Goal: Find specific page/section: Find specific page/section

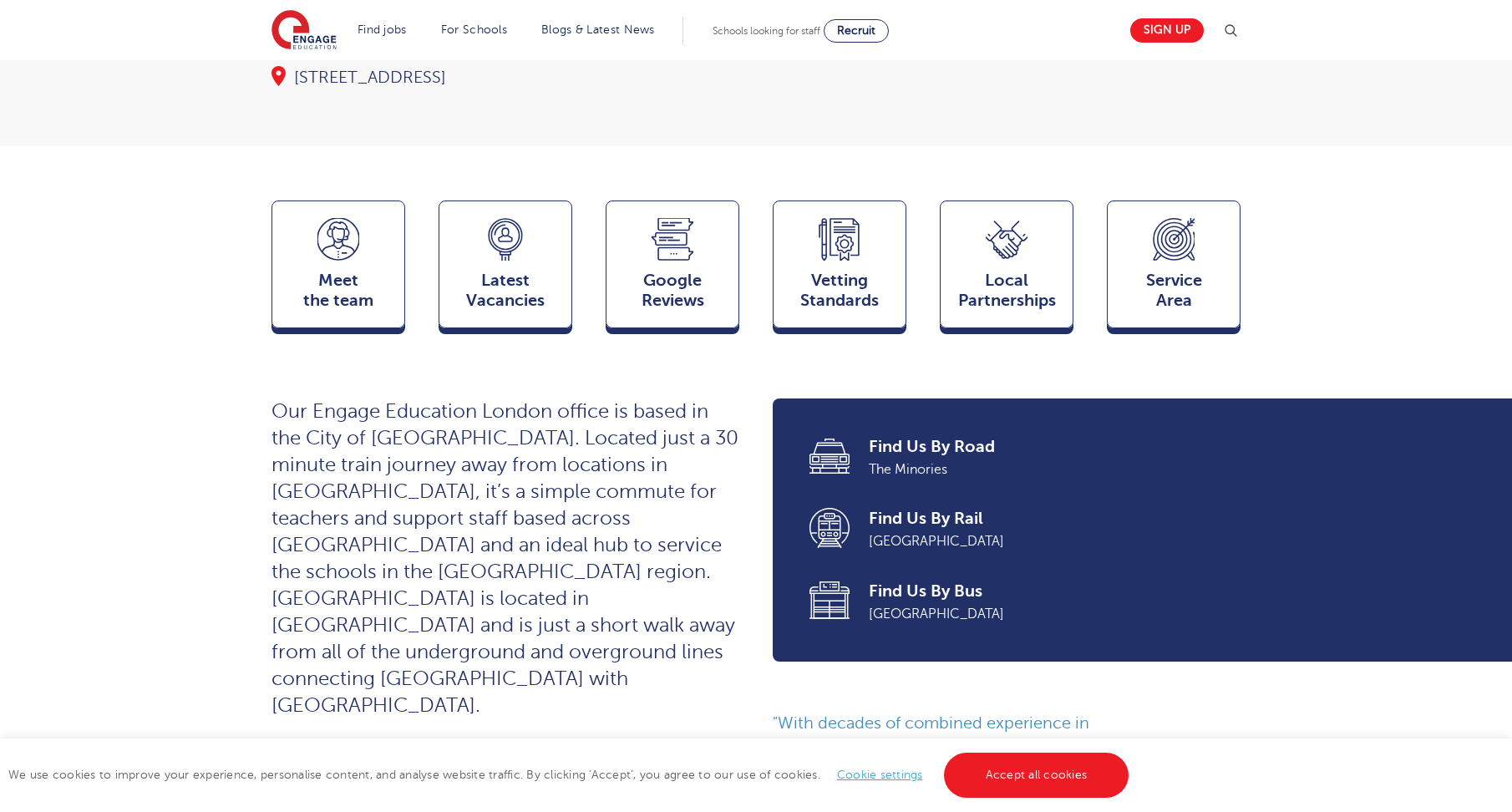
scroll to position [84, 0]
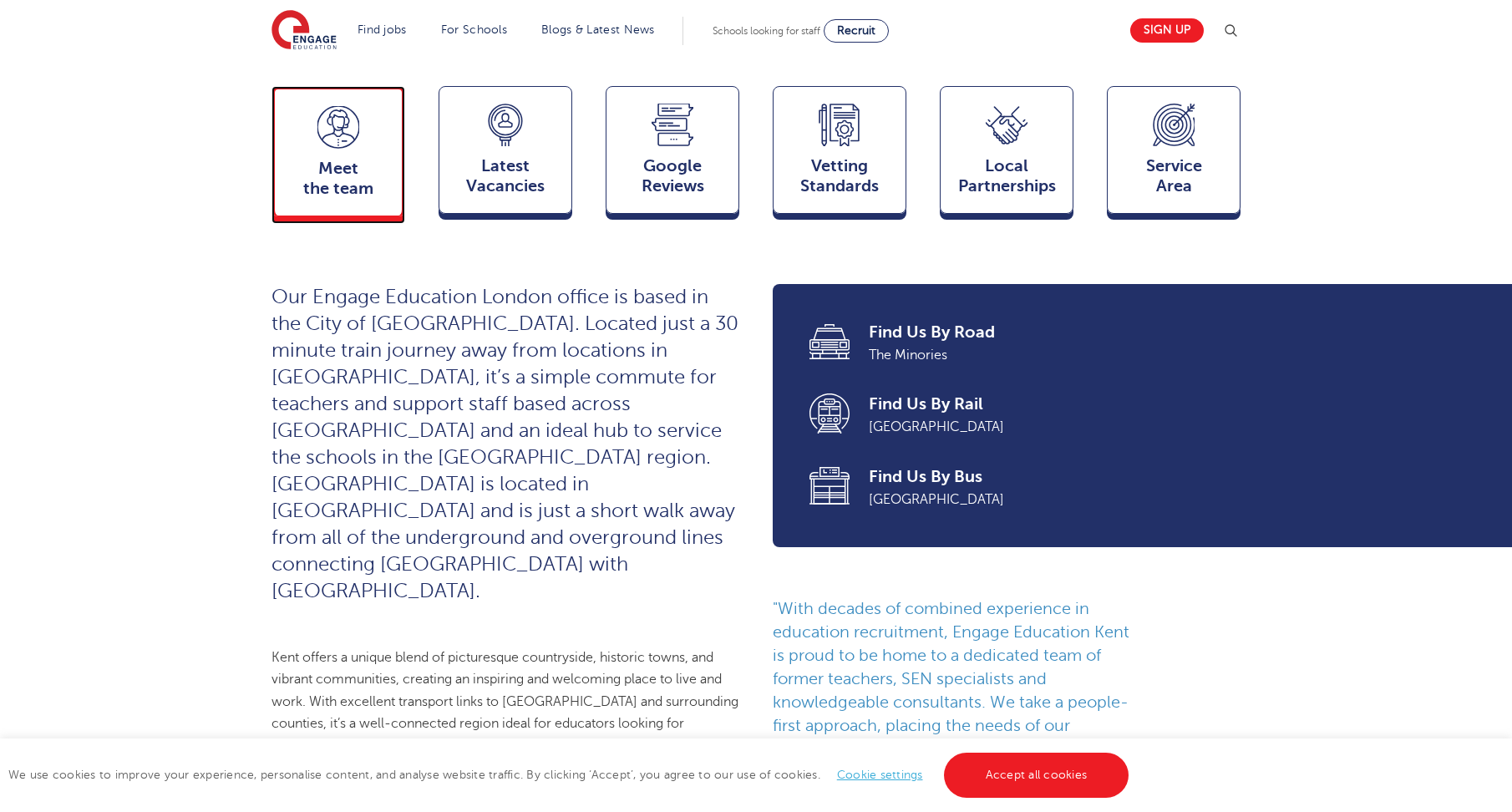
click at [388, 155] on div "Meet the team Team" at bounding box center [339, 151] width 134 height 130
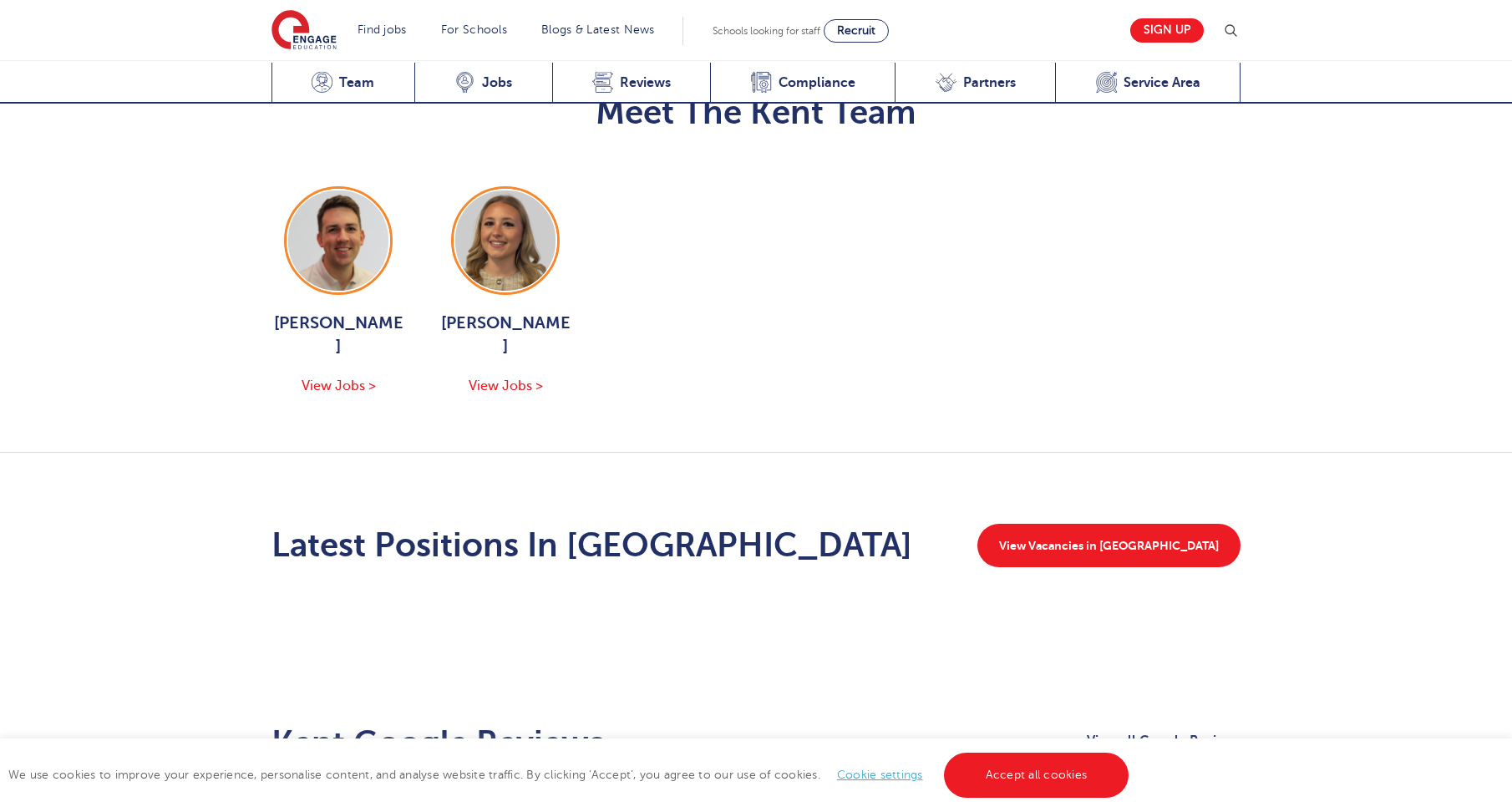
scroll to position [1618, 0]
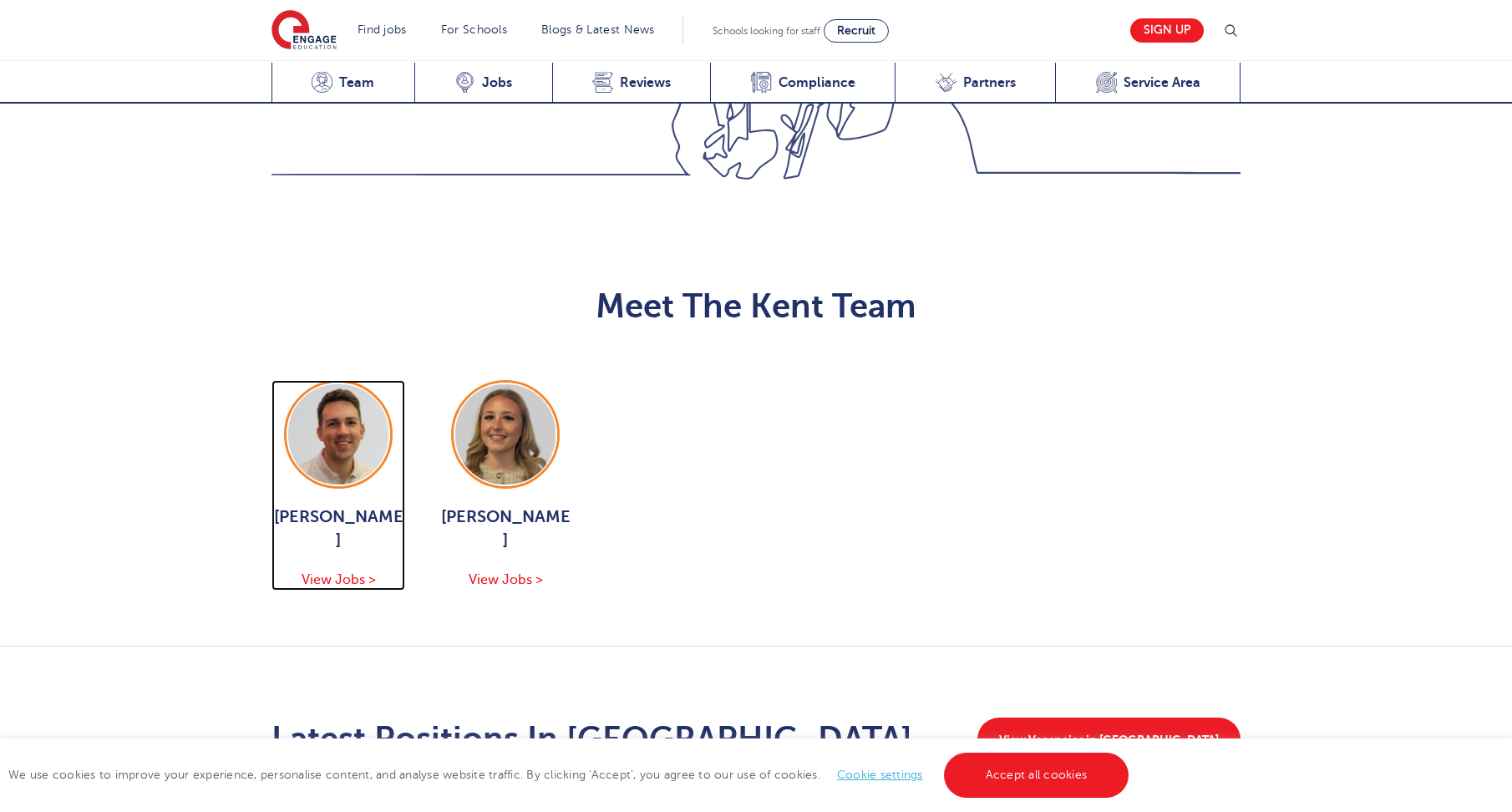
click at [364, 572] on span "View Jobs >" at bounding box center [339, 579] width 75 height 15
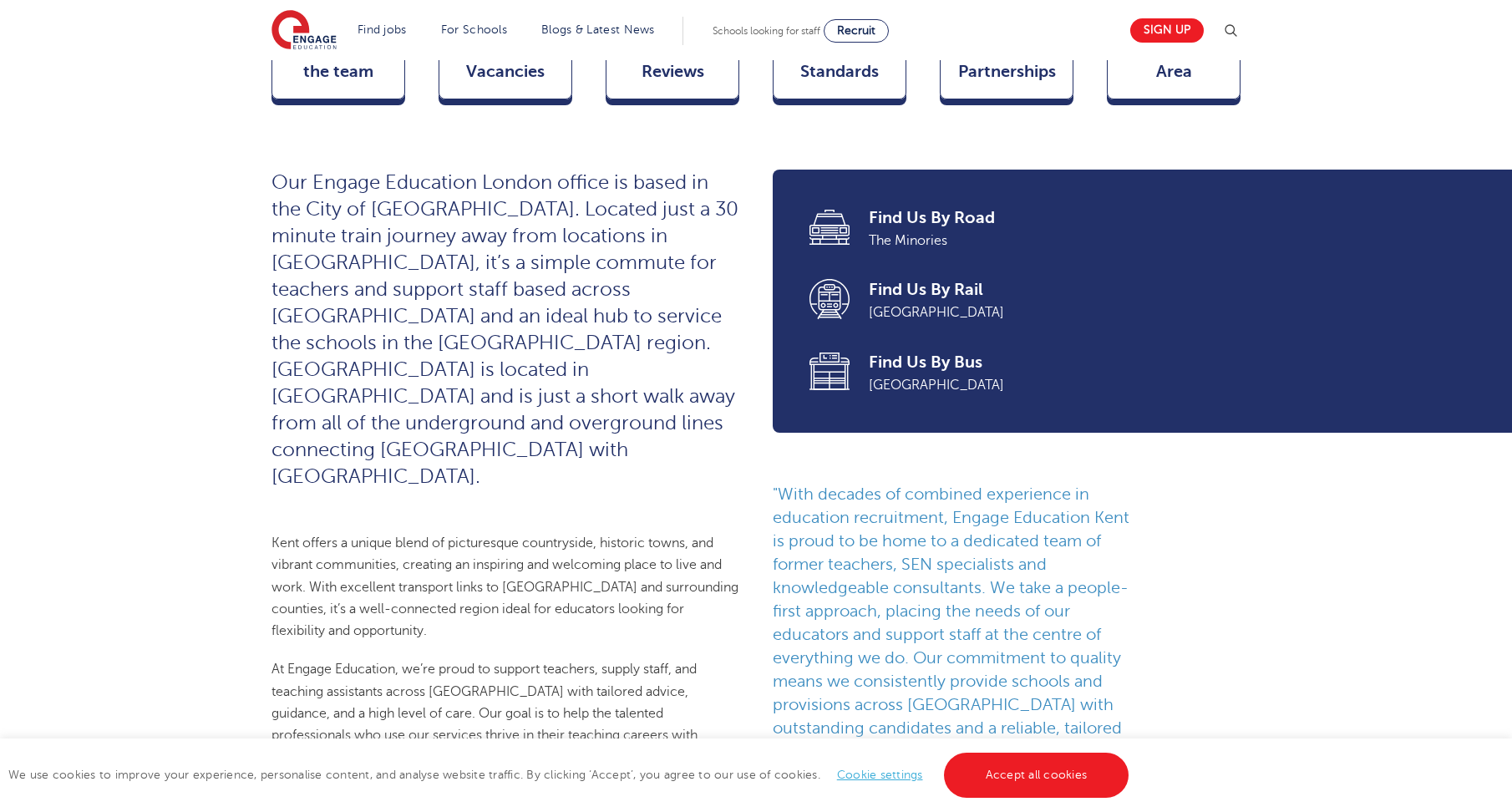
scroll to position [449, 0]
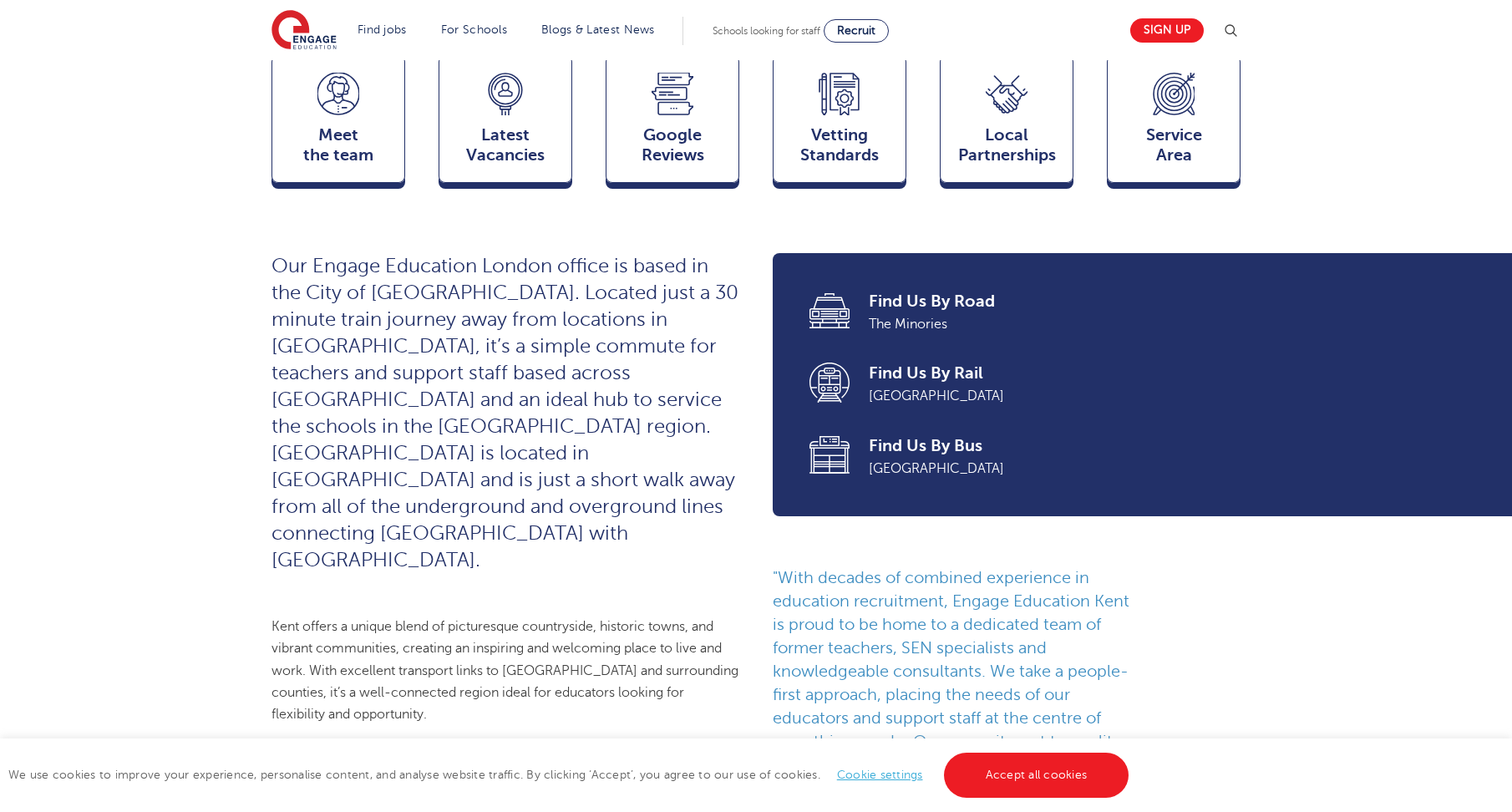
click at [887, 304] on span "Find Us By Road" at bounding box center [1042, 301] width 348 height 24
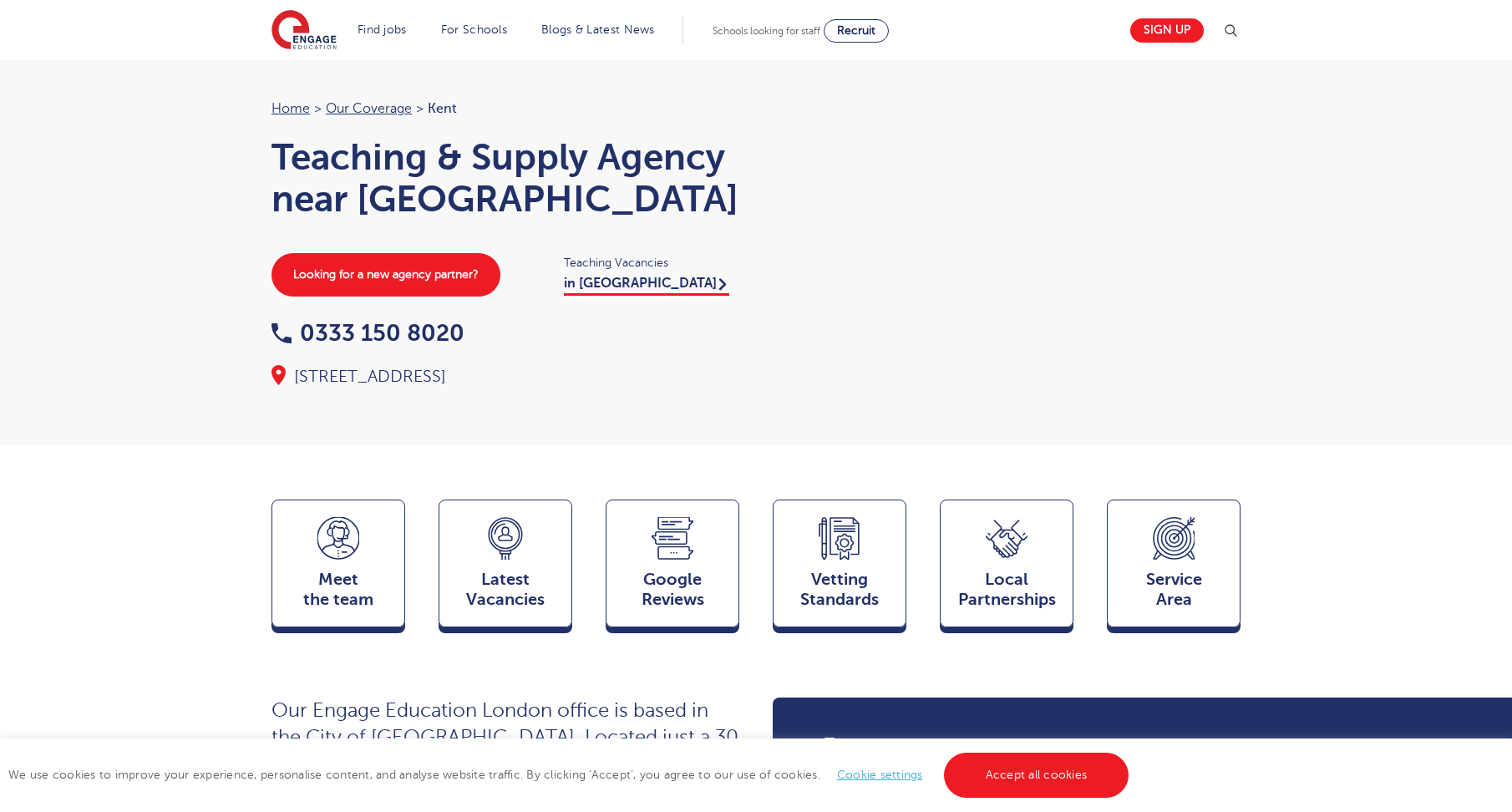
scroll to position [0, 0]
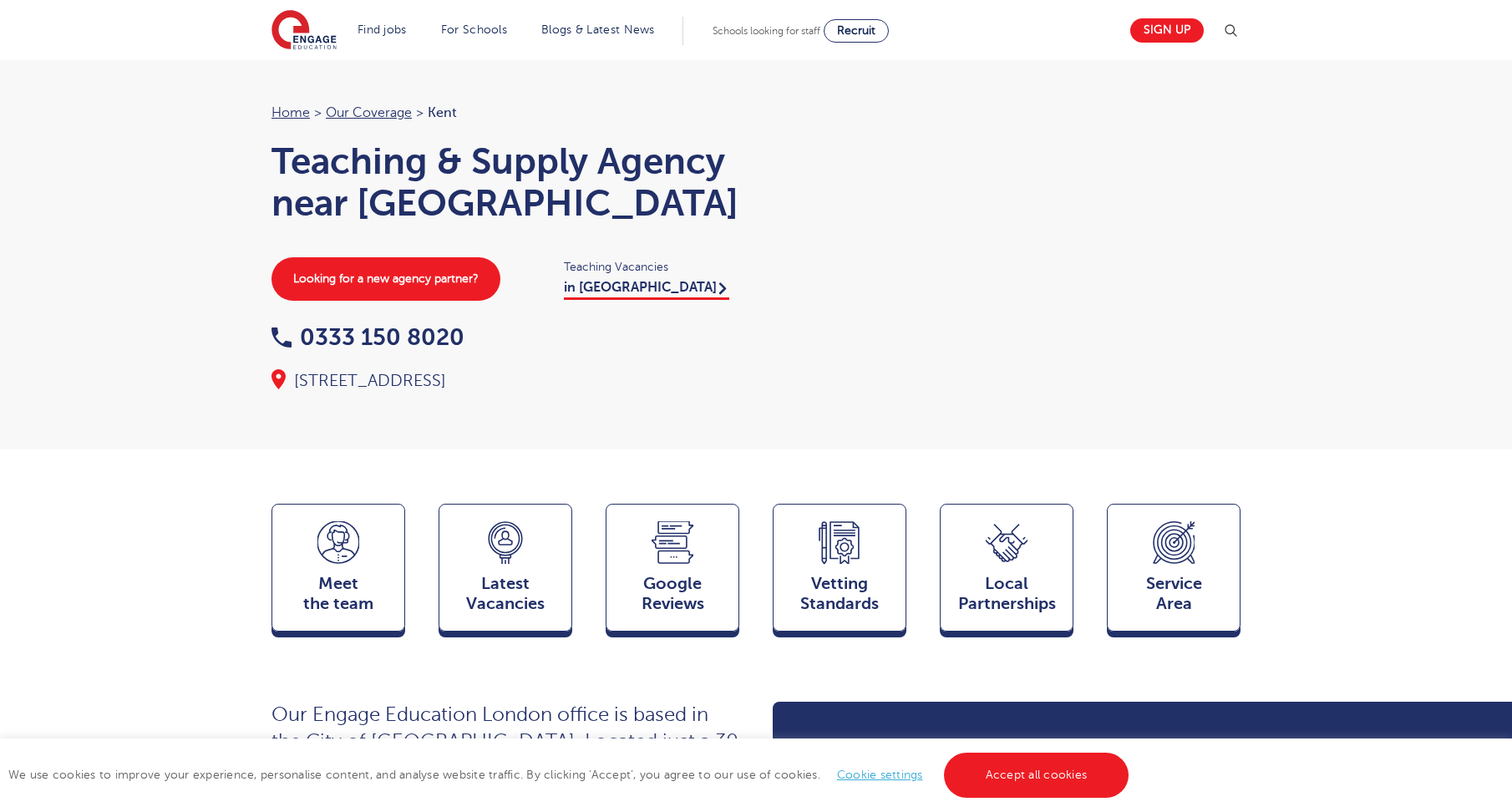
drag, startPoint x: 710, startPoint y: 382, endPoint x: 384, endPoint y: 392, distance: 326.2
click at [384, 392] on div "Floor 1, Portsoken House, 155-157 Minories, EC3N 1LJ" at bounding box center [505, 381] width 468 height 24
drag, startPoint x: 384, startPoint y: 392, endPoint x: 391, endPoint y: 400, distance: 10.6
click at [384, 401] on div "Home > Our coverage > Kent Teaching & Supply Agency near Kent Looking for a new…" at bounding box center [756, 252] width 1002 height 300
drag, startPoint x: 715, startPoint y: 381, endPoint x: 294, endPoint y: 387, distance: 421.0
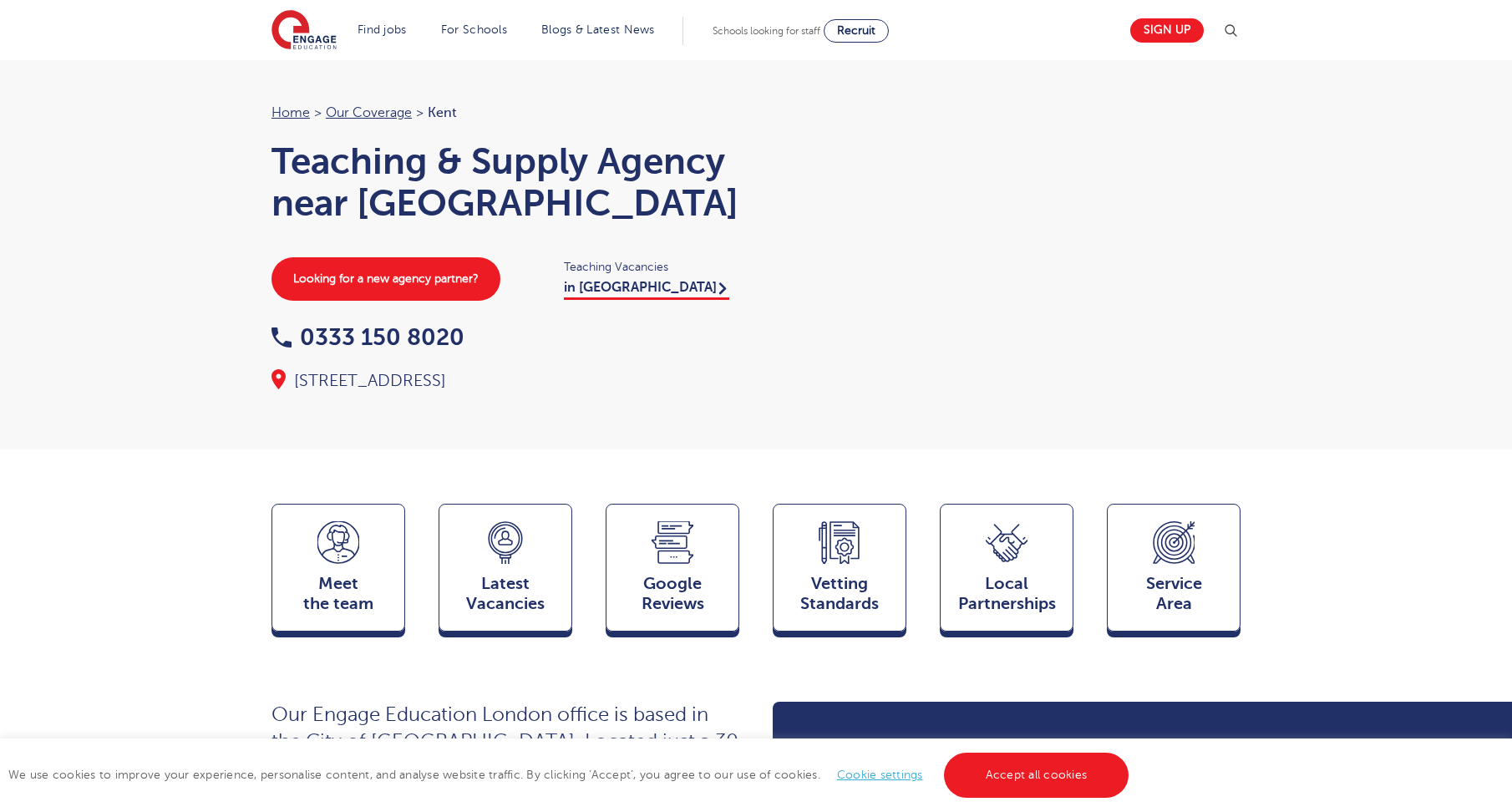
click at [294, 387] on div "Floor 1, Portsoken House, 155-157 Minories, EC3N 1LJ" at bounding box center [505, 381] width 468 height 24
copy div "Floor 1, Portsoken House, 155-157 Minories, EC3N 1LJ"
click at [354, 175] on h1 "Teaching & Supply Agency near Kent" at bounding box center [505, 182] width 468 height 84
click at [365, 109] on link "Our coverage" at bounding box center [368, 112] width 86 height 15
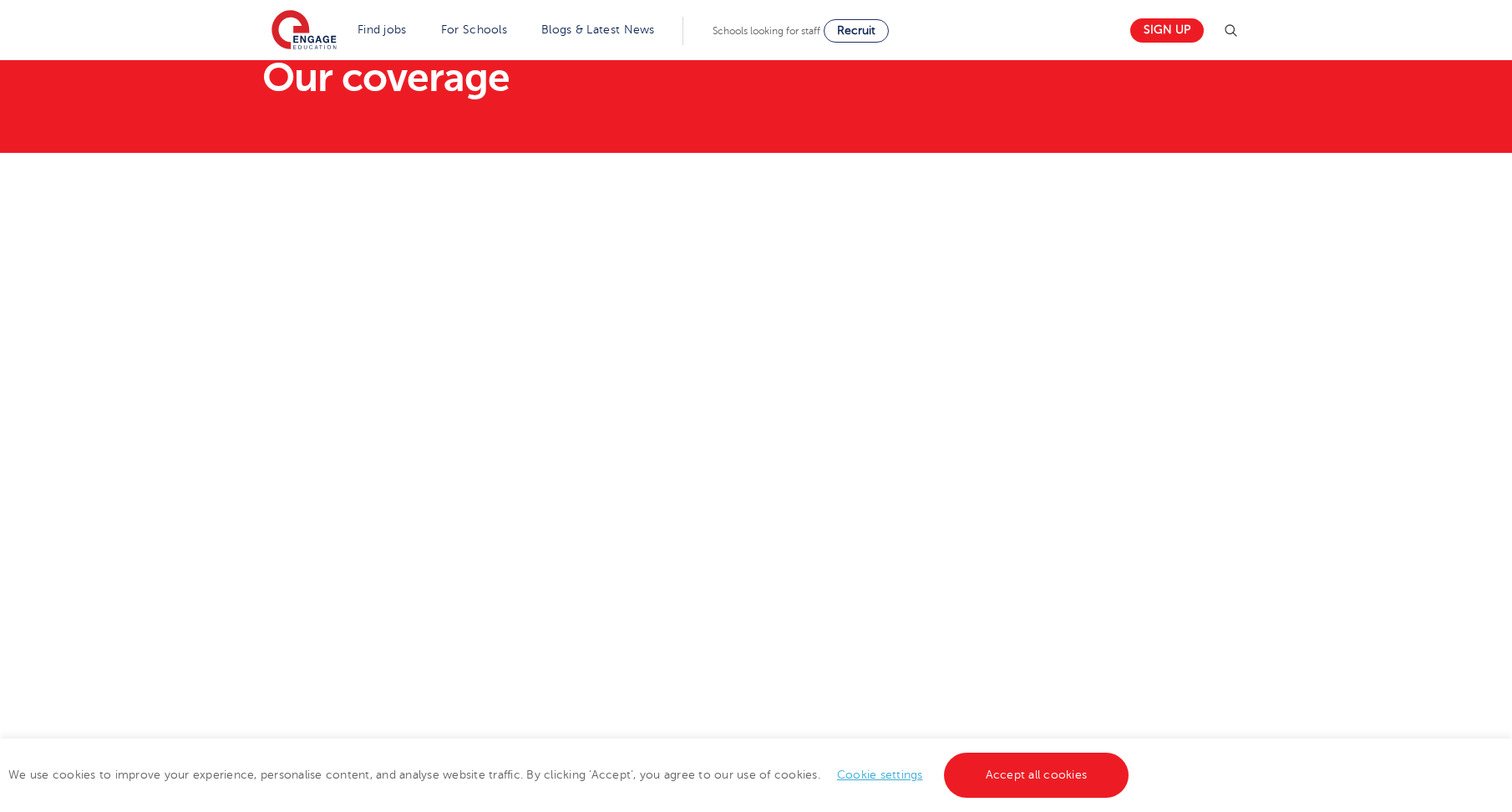
scroll to position [251, 0]
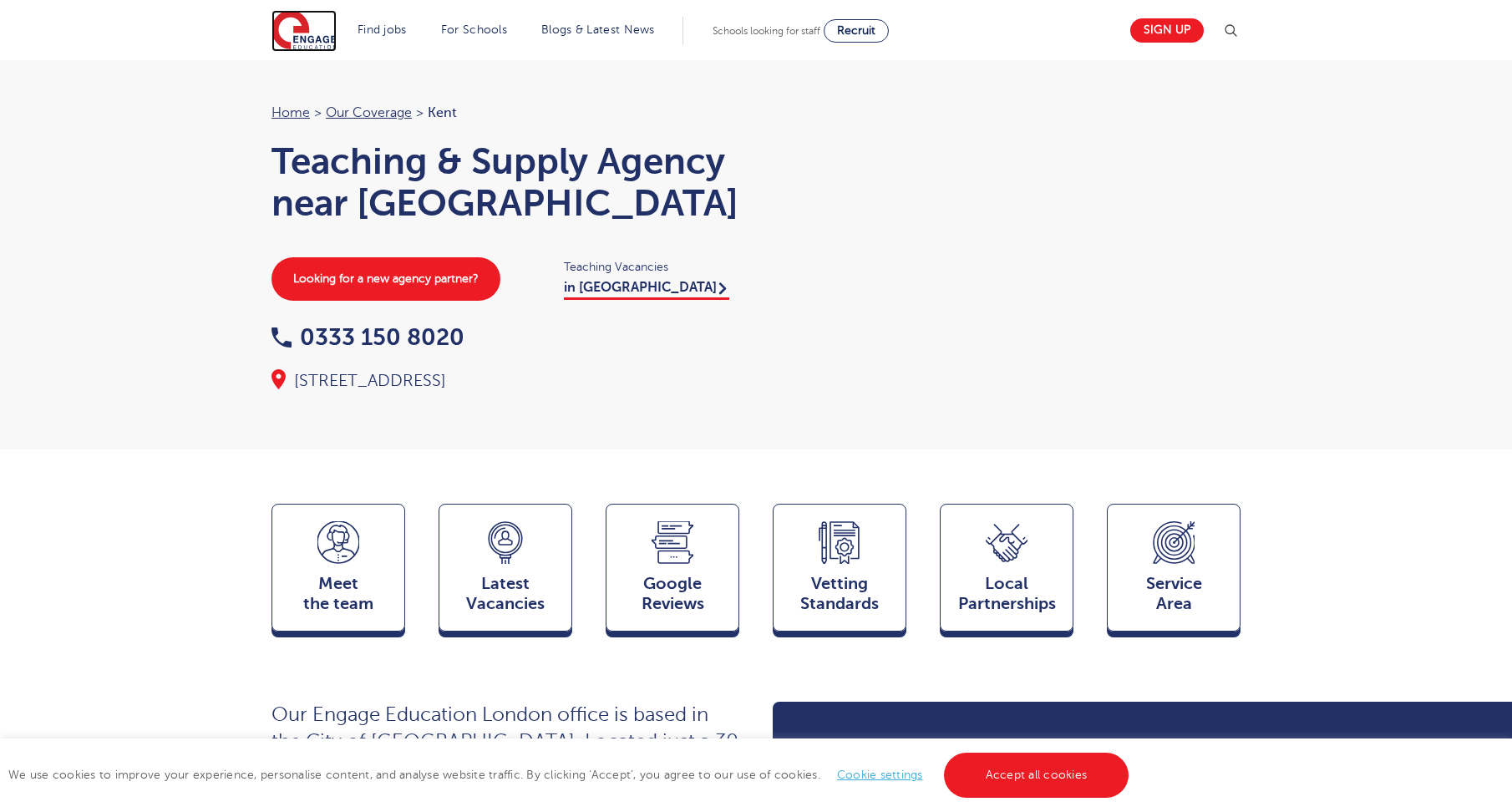
click at [329, 33] on img at bounding box center [304, 31] width 65 height 41
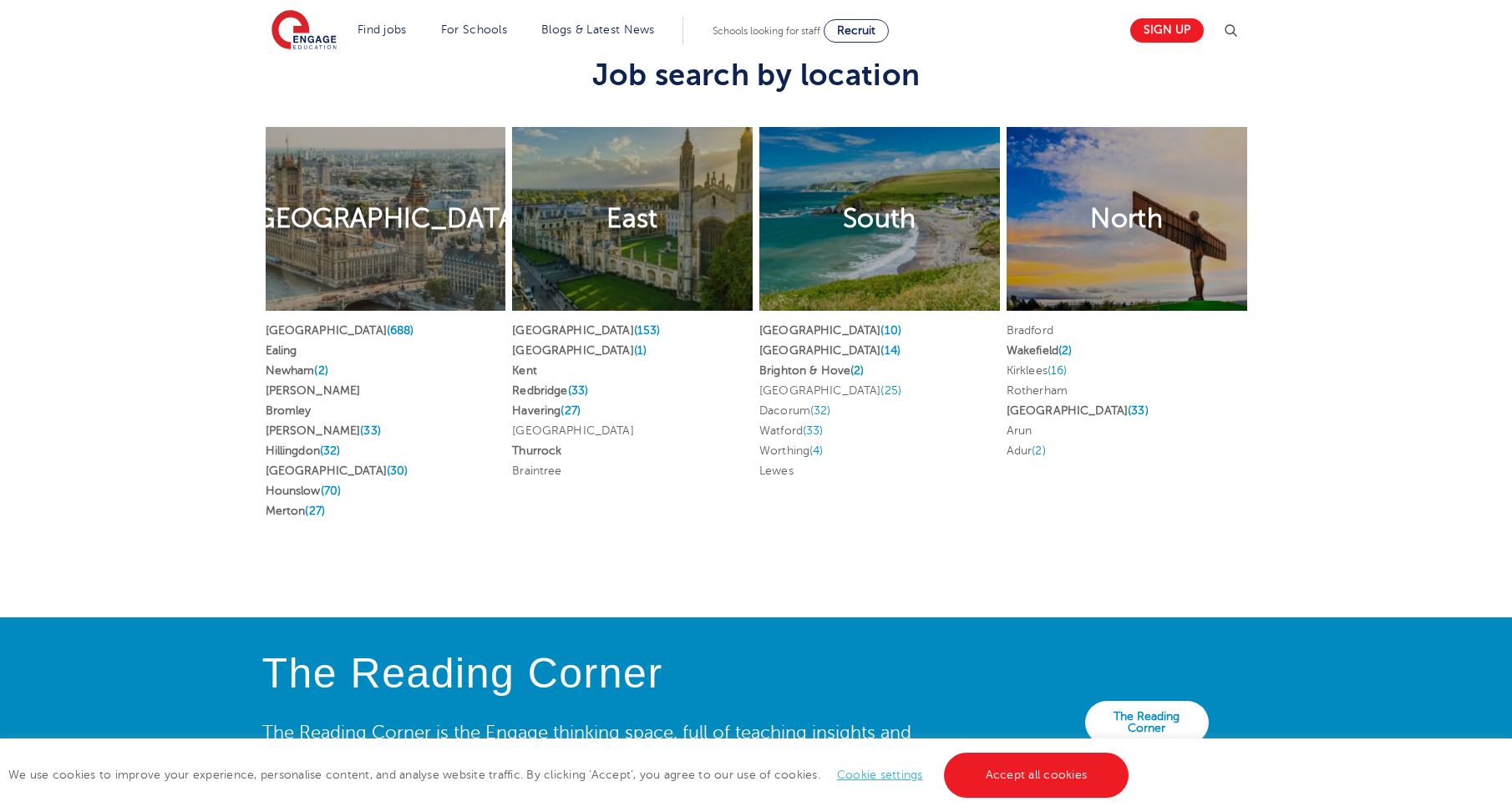
scroll to position [3174, 0]
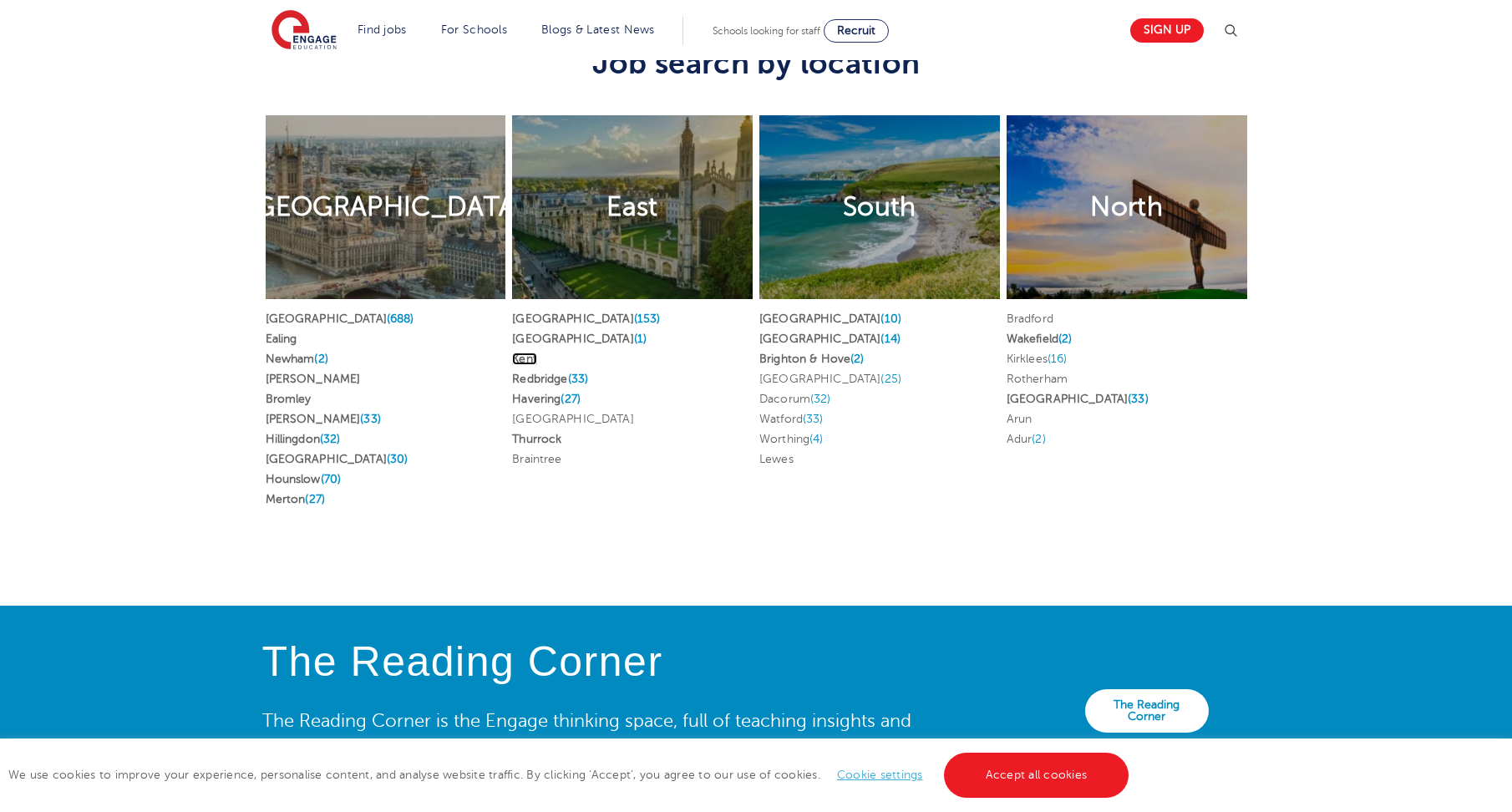
click at [532, 352] on link "Kent" at bounding box center [524, 358] width 25 height 13
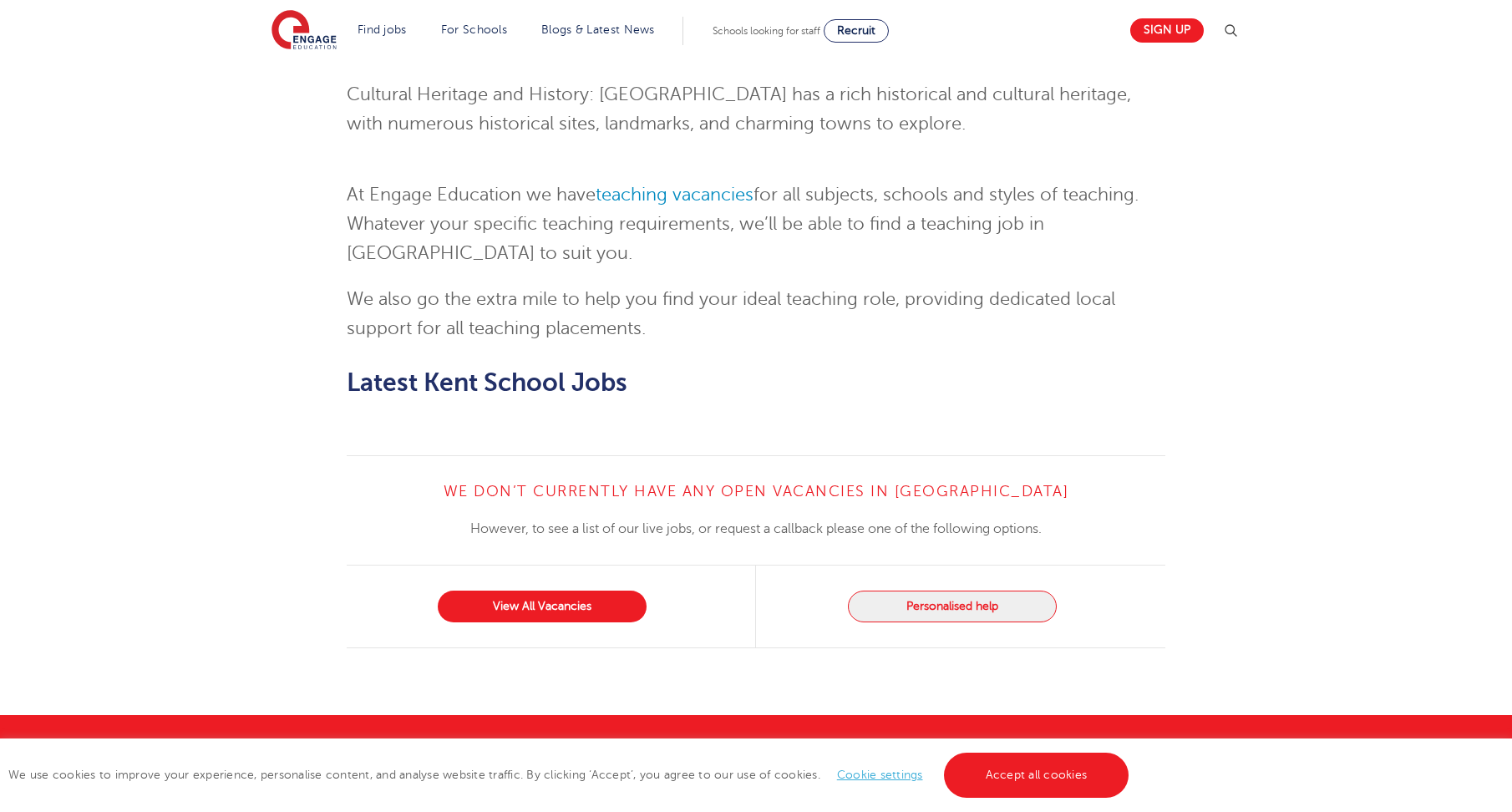
scroll to position [2373, 0]
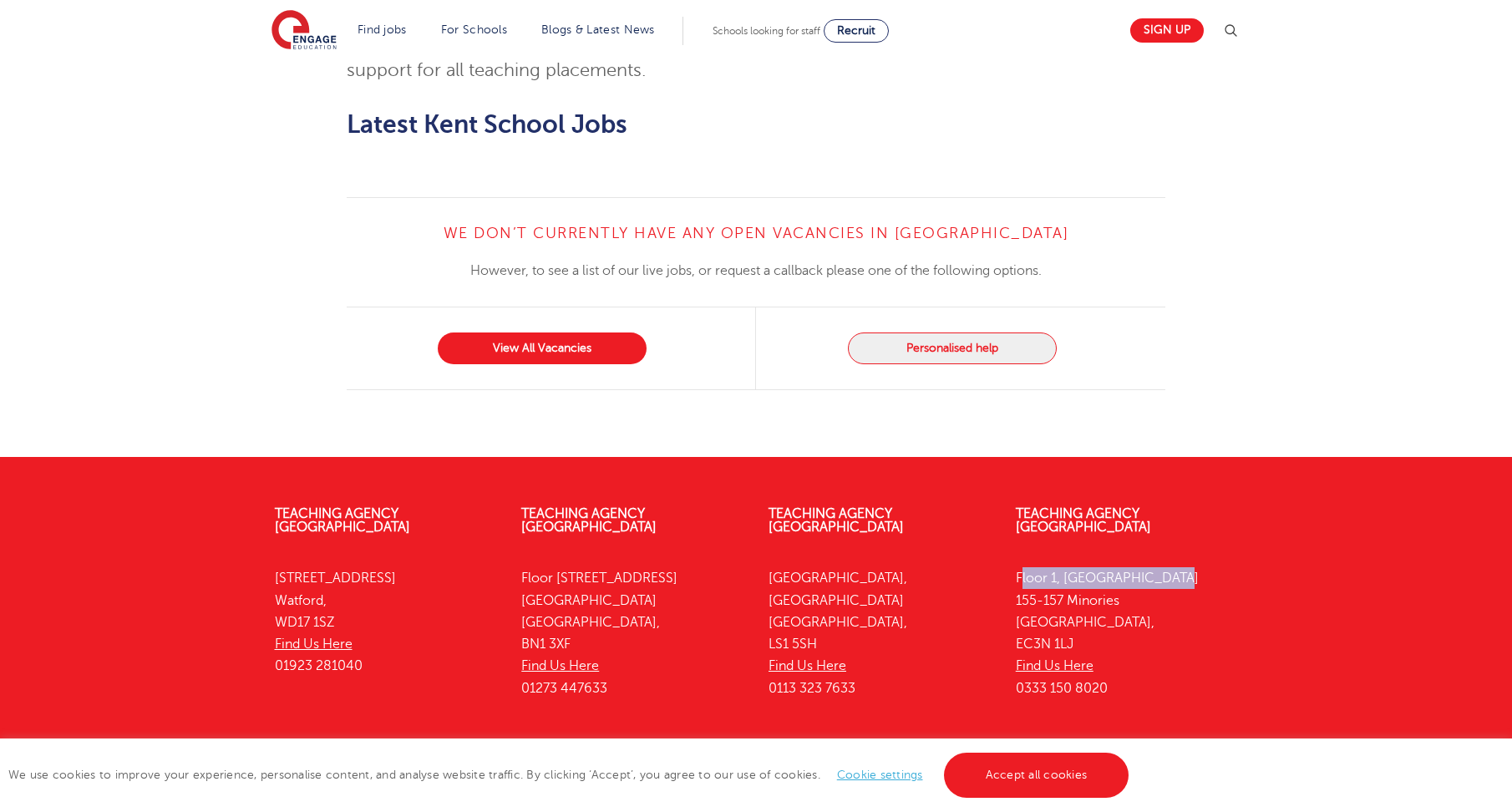
drag, startPoint x: 1170, startPoint y: 508, endPoint x: 1013, endPoint y: 502, distance: 157.1
click at [1013, 502] on div "Teaching Agency [STREET_ADDRESS] Find Us Here 0333 150 8020" at bounding box center [1126, 605] width 247 height 246
copy p "Floor 1, [GEOGRAPHIC_DATA]"
click at [1102, 567] on p "[STREET_ADDRESS] Find Us Here 0333 150 8020" at bounding box center [1127, 633] width 222 height 132
drag, startPoint x: 1122, startPoint y: 530, endPoint x: 1007, endPoint y: 531, distance: 115.0
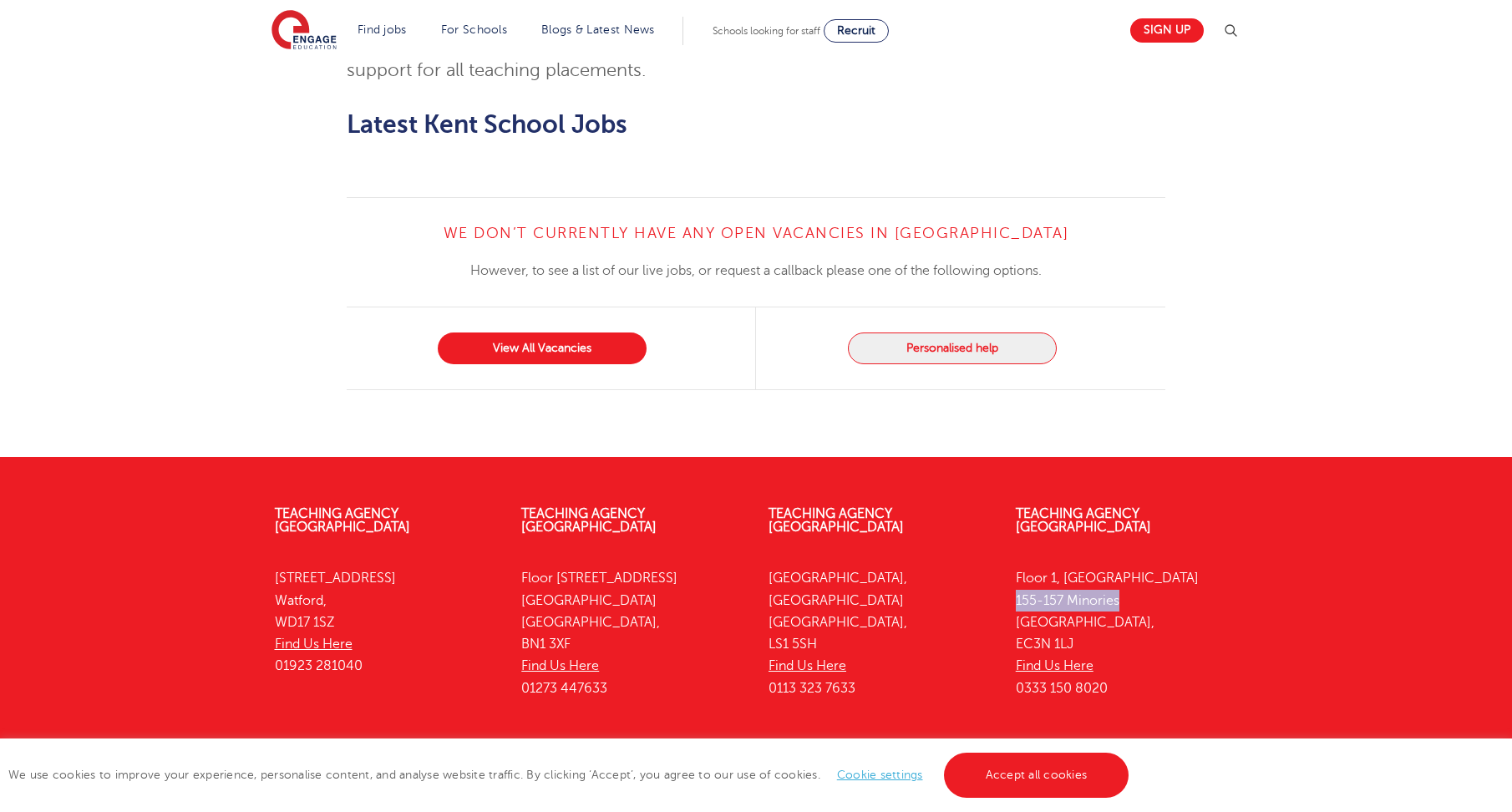
click at [1007, 531] on div "Teaching Agency [STREET_ADDRESS] Find Us Here 0333 150 8020" at bounding box center [1126, 605] width 247 height 246
copy p "155-157 Minories"
drag, startPoint x: 1140, startPoint y: 585, endPoint x: 1129, endPoint y: 587, distance: 11.2
click at [1133, 587] on p "[STREET_ADDRESS] Find Us Here 0333 150 8020" at bounding box center [1127, 633] width 222 height 132
drag, startPoint x: 1038, startPoint y: 569, endPoint x: 1012, endPoint y: 571, distance: 26.1
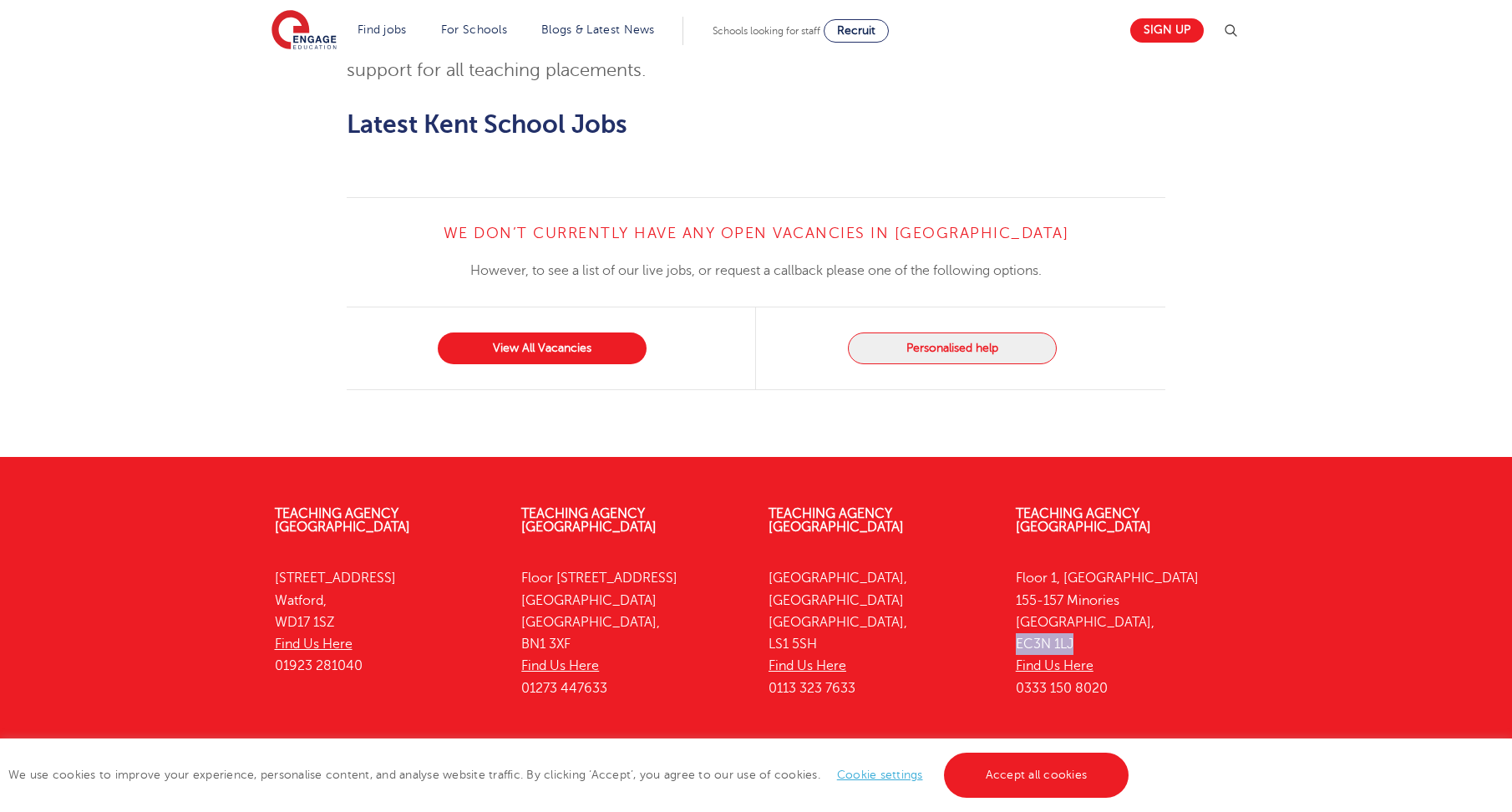
click at [1012, 571] on div "Teaching Agency London Floor 1, Portsoken House 155-157 Minories London, EC3N 1…" at bounding box center [1126, 605] width 247 height 246
copy p "EC3N 1LJ"
click at [1118, 567] on p "Floor 1, Portsoken House 155-157 Minories London, EC3N 1LJ Find Us Here 0333 15…" at bounding box center [1127, 633] width 222 height 132
drag, startPoint x: 1105, startPoint y: 615, endPoint x: 1002, endPoint y: 626, distance: 103.6
click at [1003, 626] on div "Teaching Agency London Floor 1, Portsoken House 155-157 Minories London, EC3N 1…" at bounding box center [1126, 605] width 247 height 246
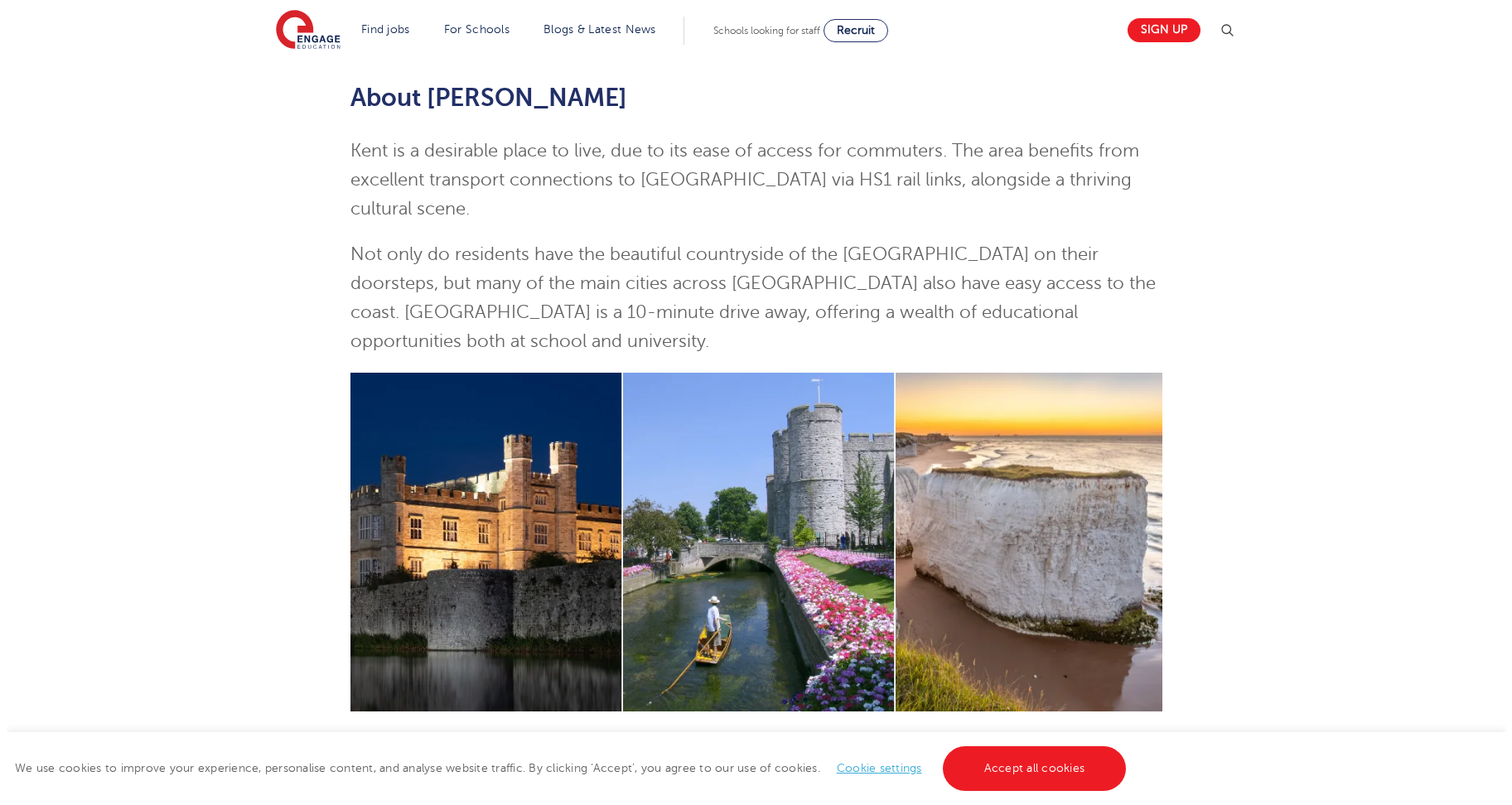
scroll to position [0, 0]
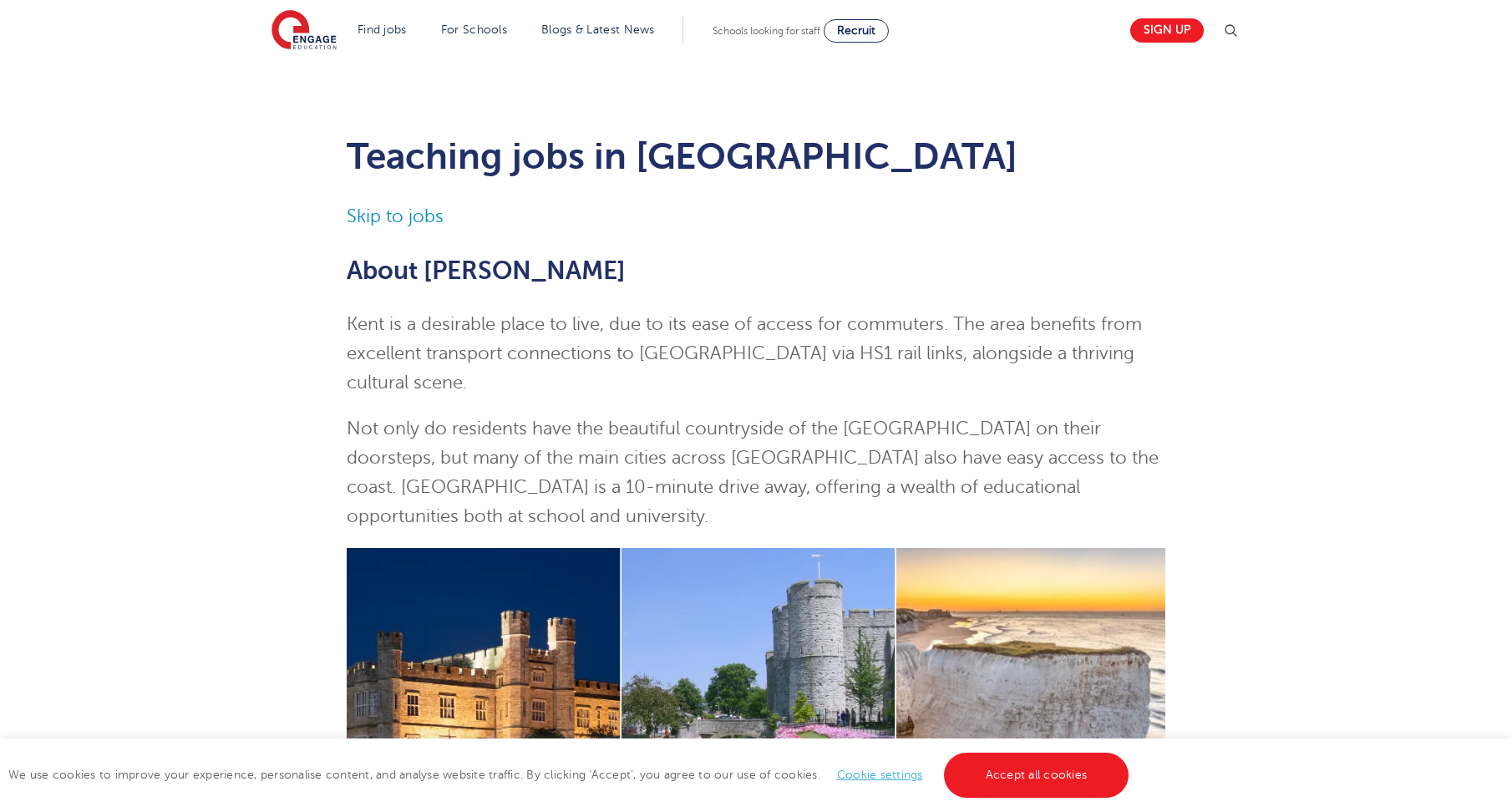
click at [1240, 28] on img at bounding box center [1230, 31] width 20 height 20
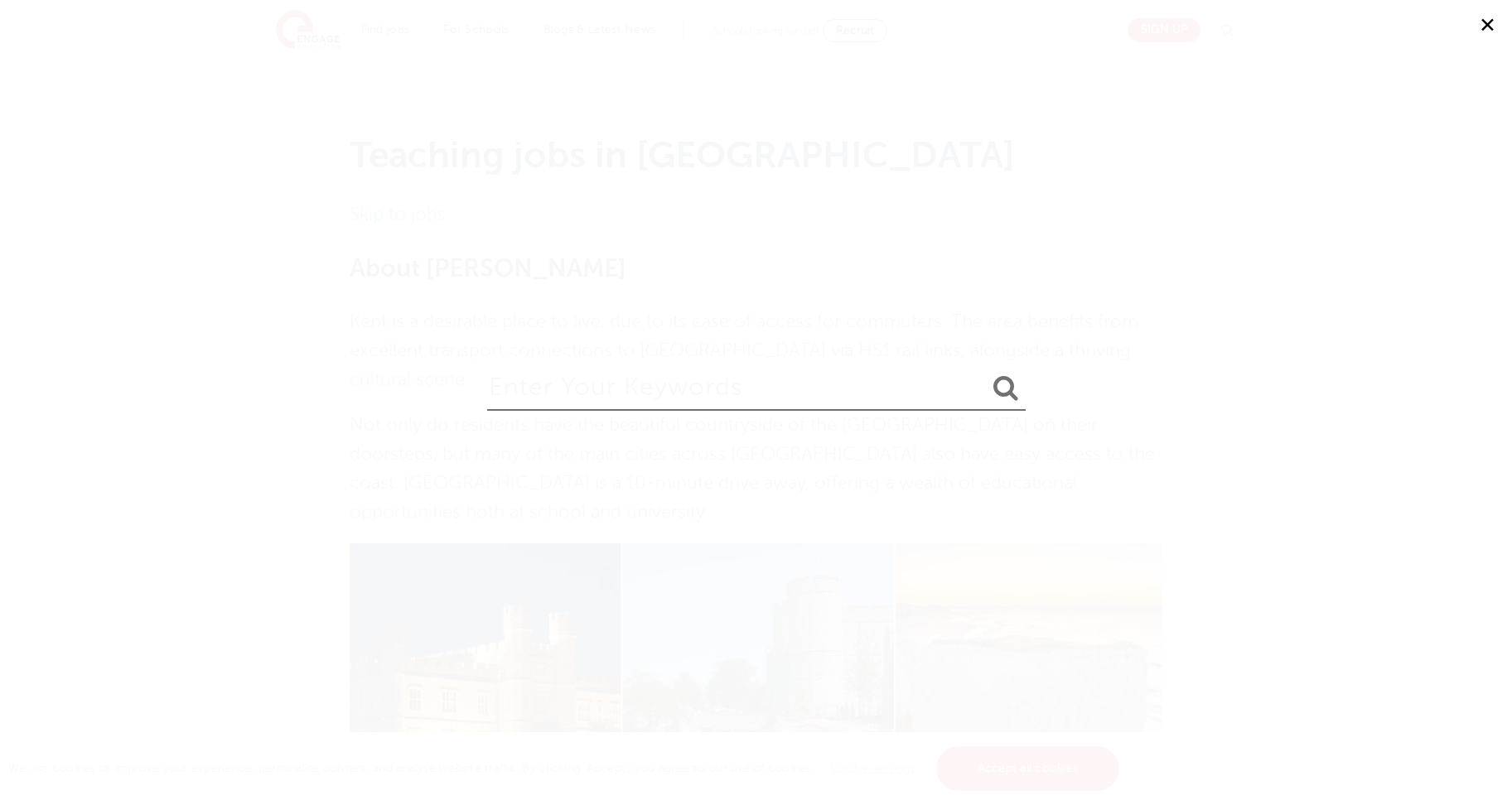
click at [726, 383] on input "search" at bounding box center [756, 383] width 539 height 54
type input "kent"
click at [996, 382] on icon "submit" at bounding box center [1004, 387] width 24 height 26
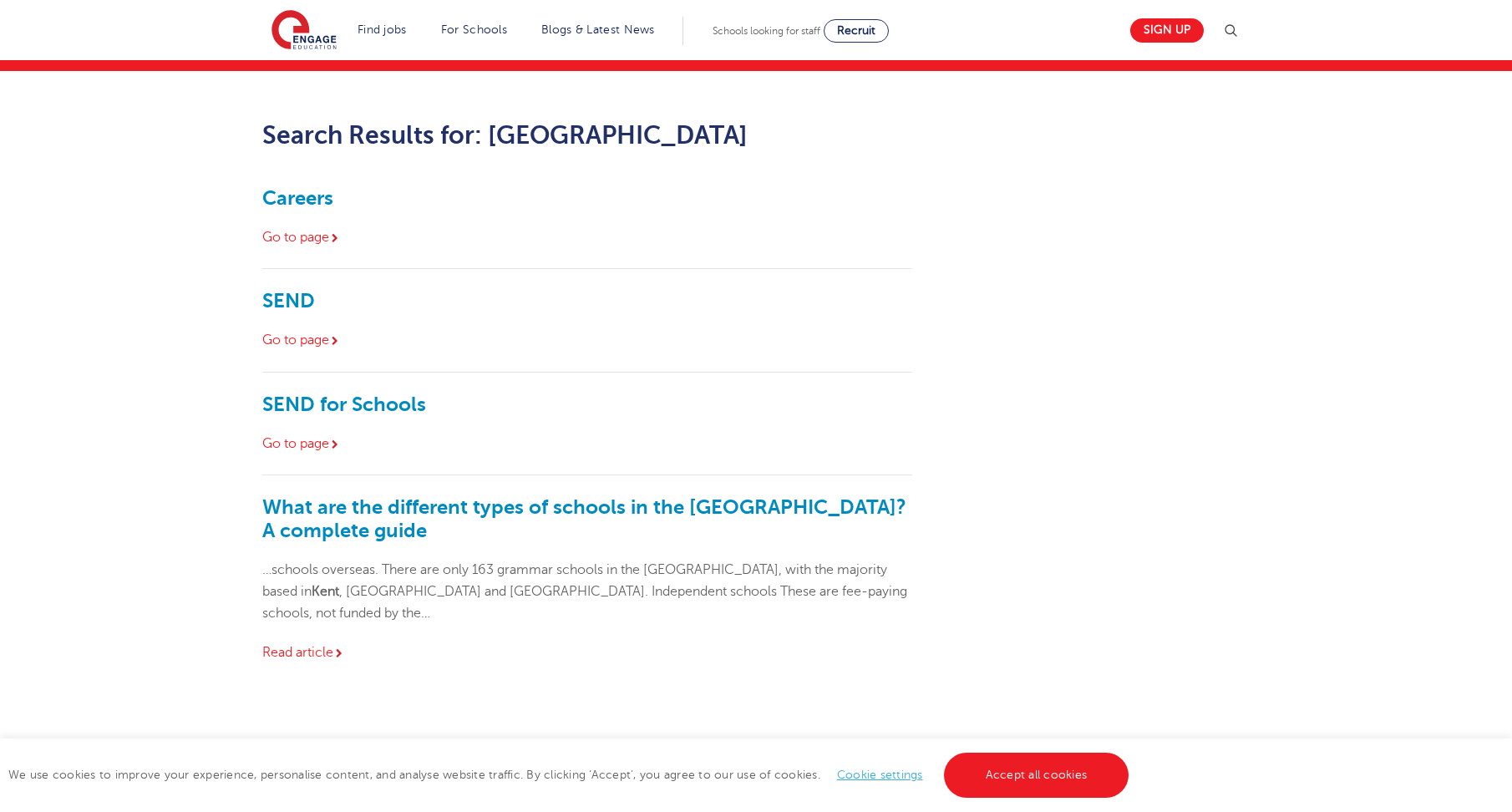
scroll to position [251, 0]
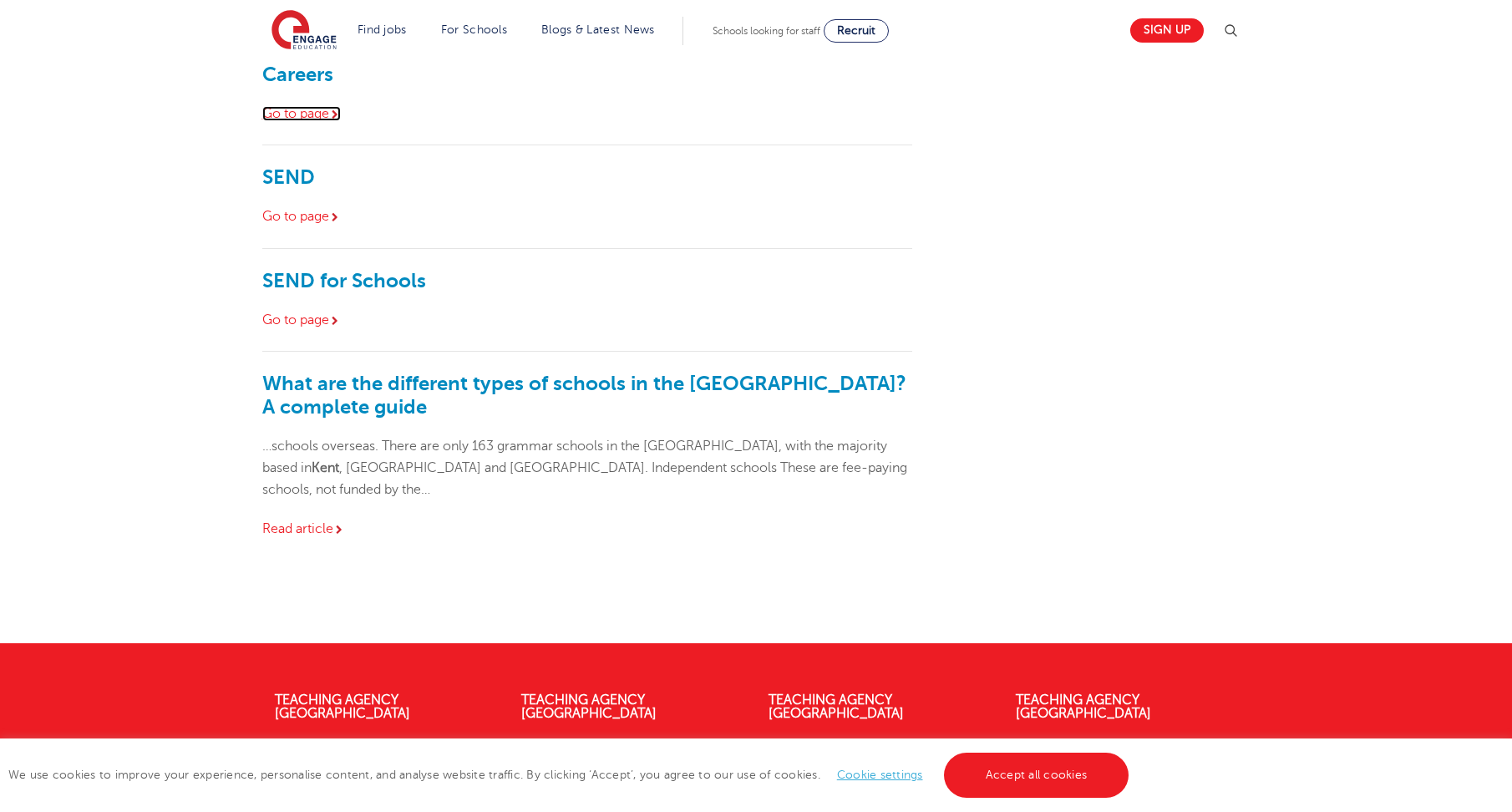
click at [288, 113] on link "Go to page" at bounding box center [301, 113] width 79 height 15
